Goal: Information Seeking & Learning: Learn about a topic

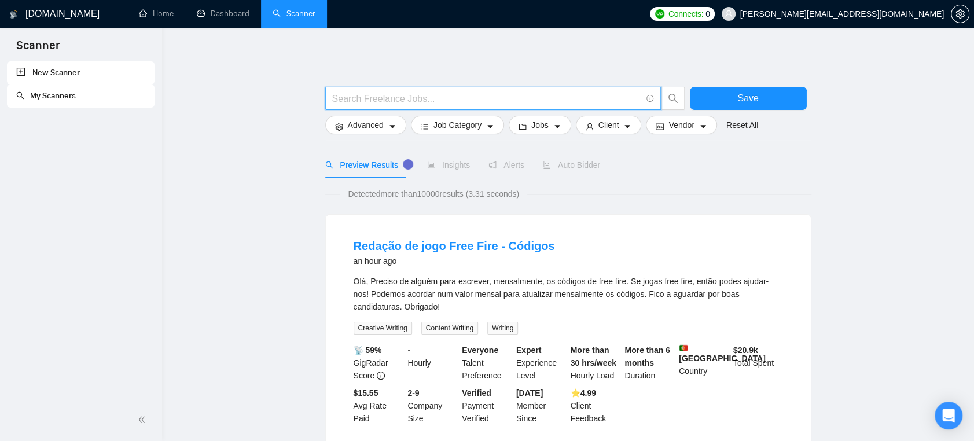
click at [435, 99] on input "text" at bounding box center [486, 98] width 309 height 14
click at [396, 124] on button "Advanced" at bounding box center [365, 125] width 81 height 19
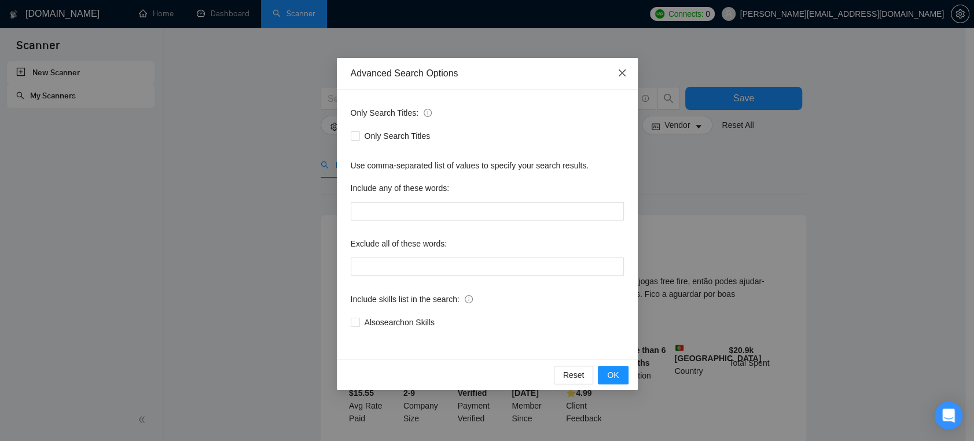
click at [614, 74] on span "Close" at bounding box center [622, 73] width 31 height 31
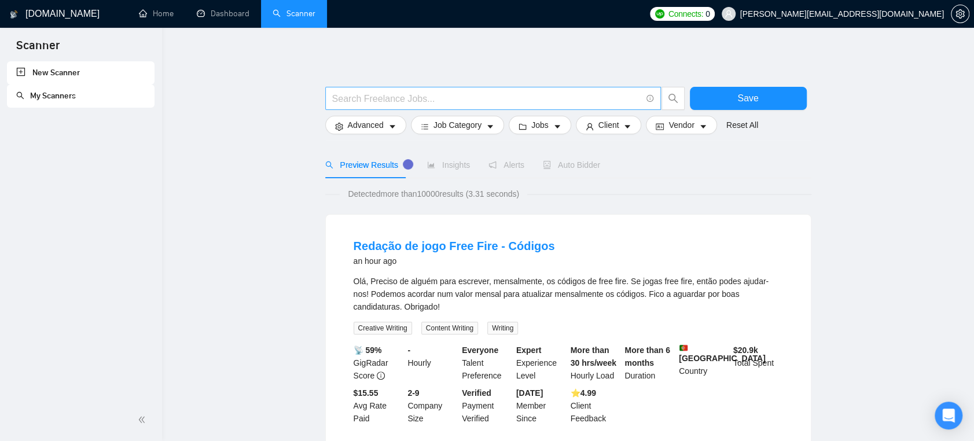
click at [508, 99] on input "text" at bounding box center [486, 98] width 309 height 14
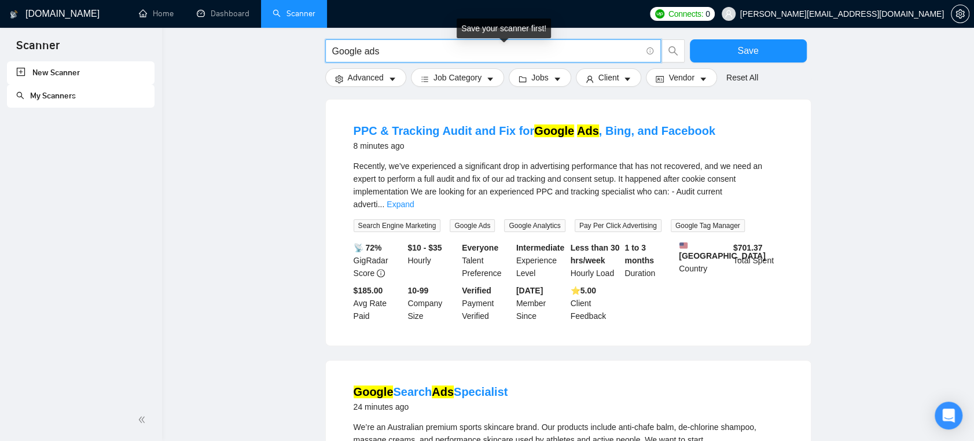
scroll to position [116, 0]
type input "Google ads"
click at [414, 199] on link "Expand" at bounding box center [400, 203] width 27 height 9
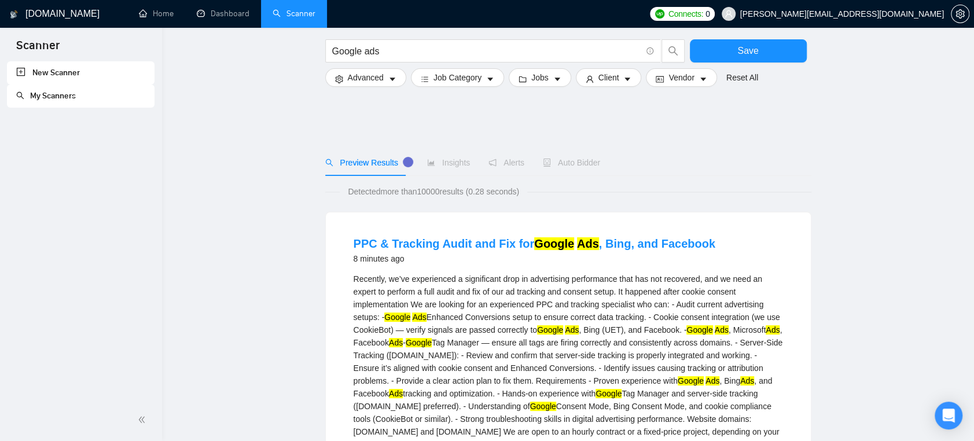
scroll to position [0, 0]
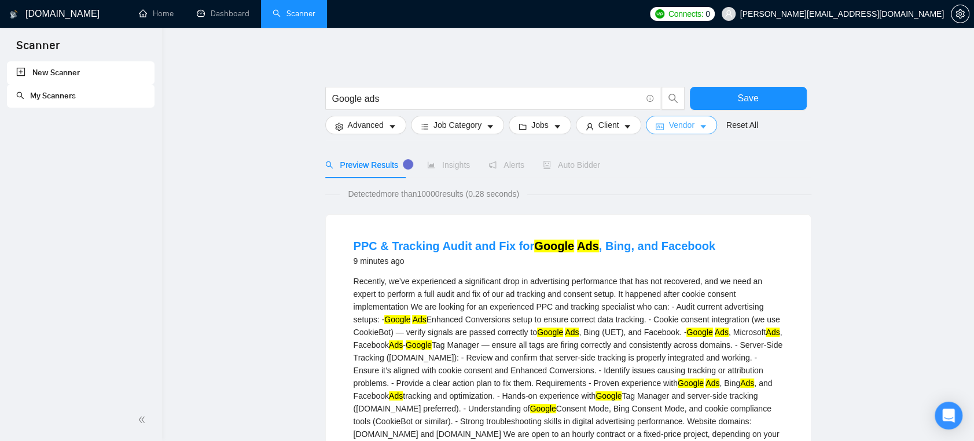
click at [678, 124] on span "Vendor" at bounding box center [681, 125] width 25 height 13
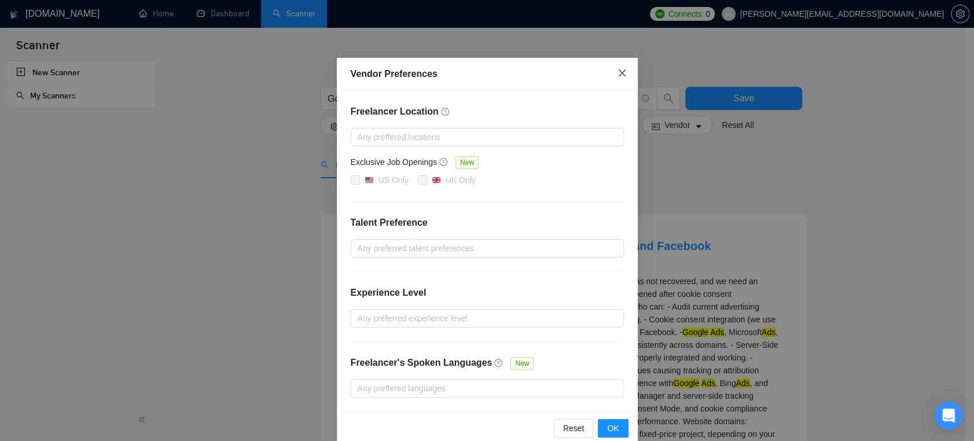
click at [618, 70] on icon "close" at bounding box center [622, 72] width 9 height 9
